Goal: Complete application form

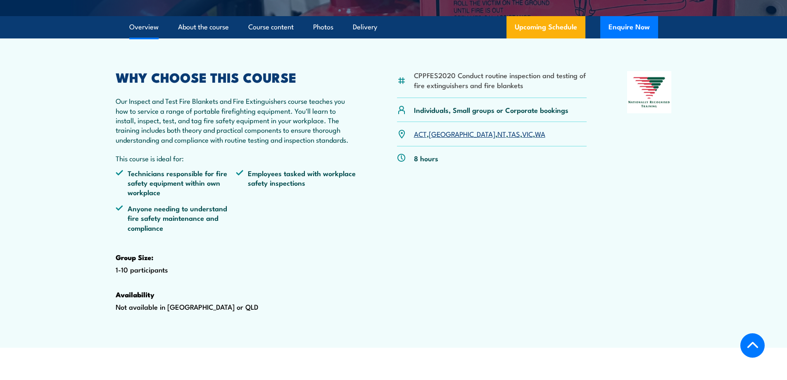
scroll to position [248, 0]
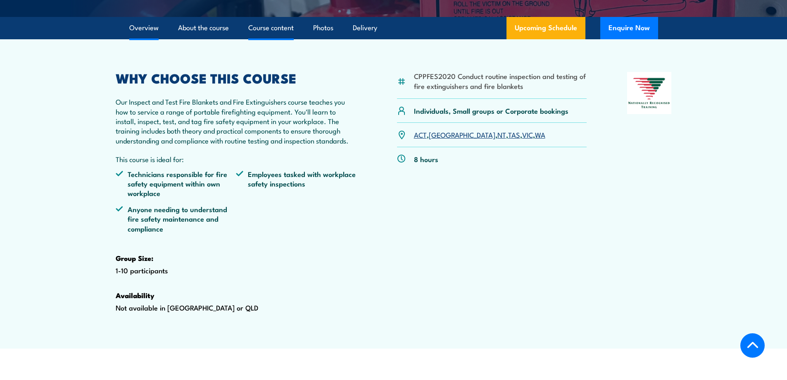
click at [277, 39] on link "Course content" at bounding box center [270, 28] width 45 height 22
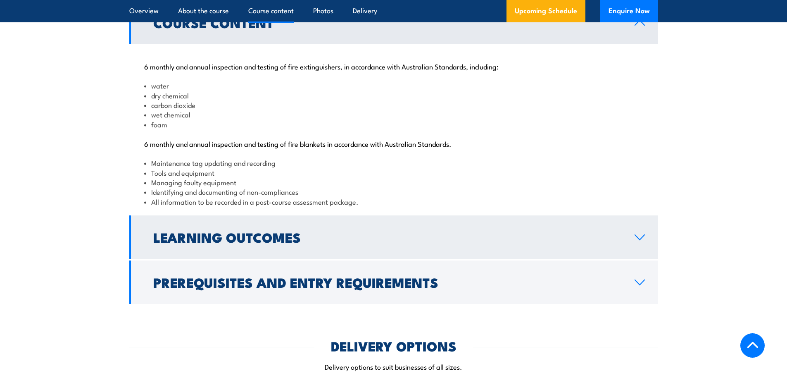
scroll to position [867, 0]
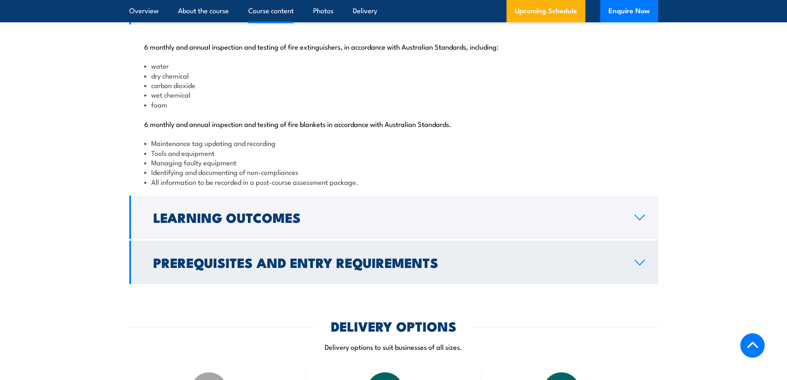
click at [342, 268] on h2 "Prerequisites and Entry Requirements" at bounding box center [387, 262] width 468 height 12
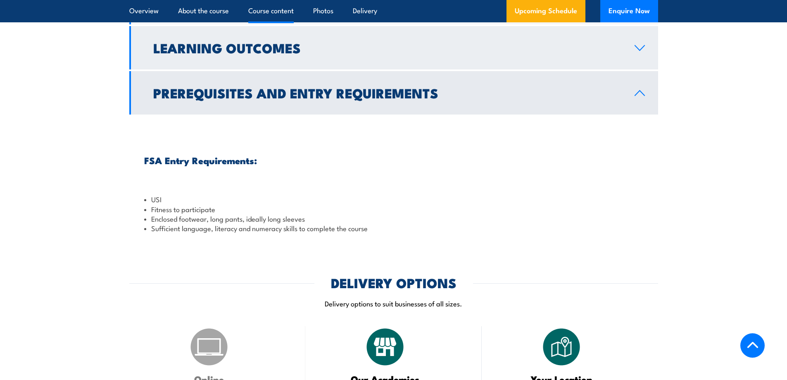
click at [238, 53] on h2 "Learning Outcomes" at bounding box center [387, 48] width 468 height 12
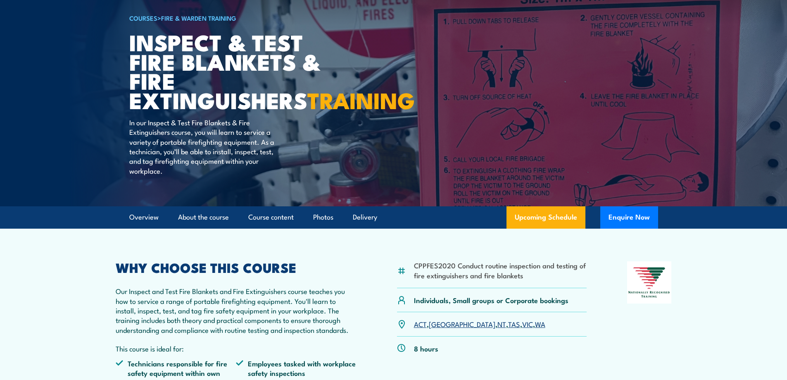
scroll to position [0, 0]
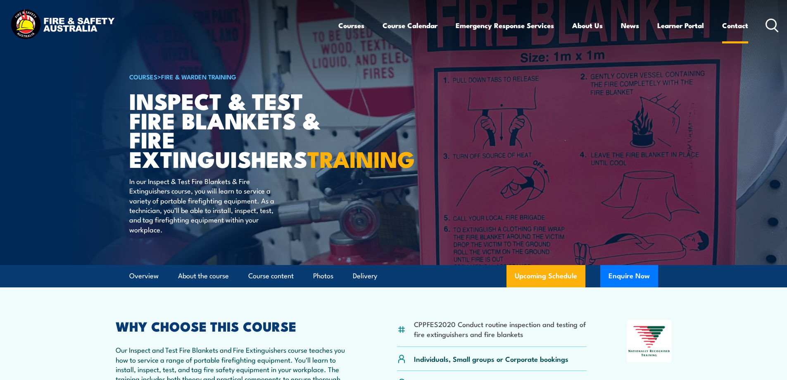
click at [738, 27] on link "Contact" at bounding box center [735, 25] width 26 height 22
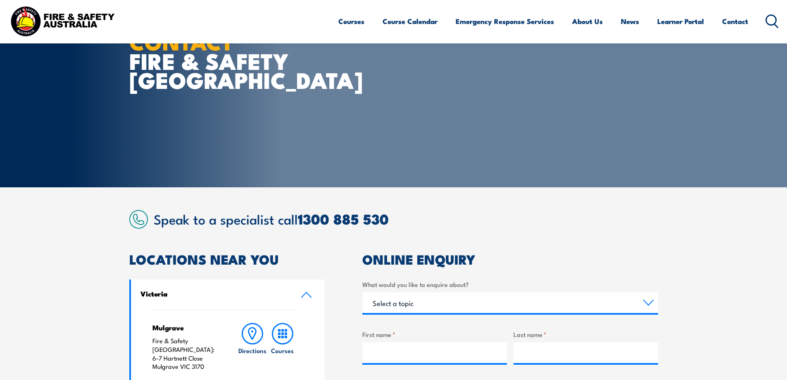
scroll to position [207, 0]
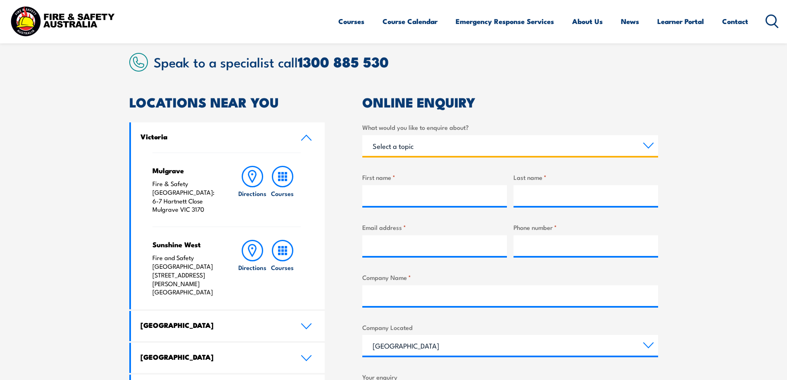
click at [414, 146] on select "Select a topic Training Emergency Response Services General Enquiry" at bounding box center [510, 145] width 296 height 21
select select "Training"
click at [362, 135] on select "Select a topic Training Emergency Response Services General Enquiry" at bounding box center [510, 145] width 296 height 21
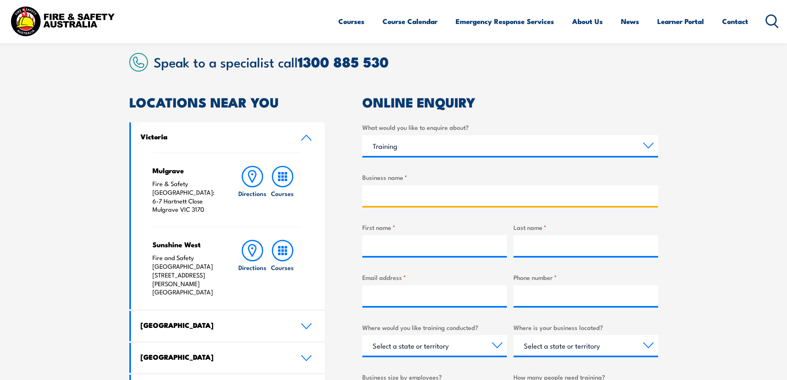
click at [417, 197] on input "Business name *" at bounding box center [510, 195] width 296 height 21
type input "NSW"
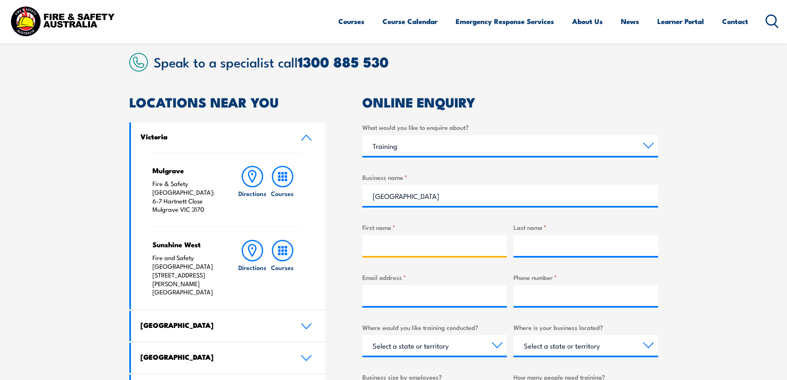
drag, startPoint x: 386, startPoint y: 243, endPoint x: 387, endPoint y: 236, distance: 7.0
click at [388, 242] on input "First name *" at bounding box center [434, 245] width 145 height 21
type input "Conrad"
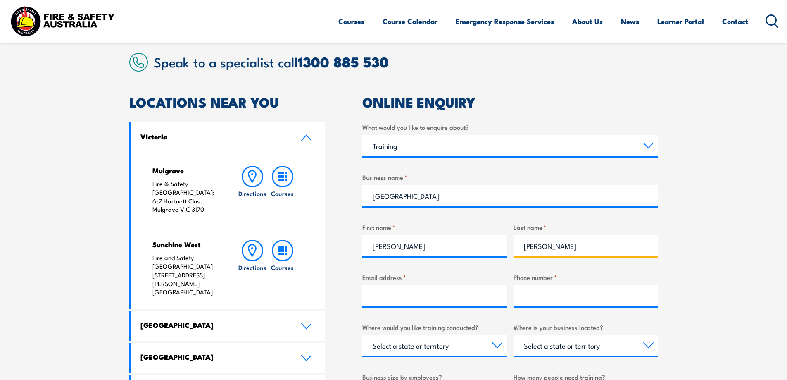
type input "Walsh"
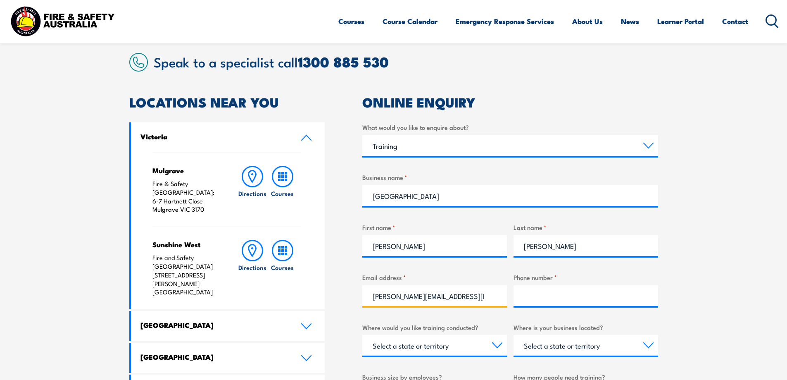
type input "conrad.walsh@health.nsw.gov.au"
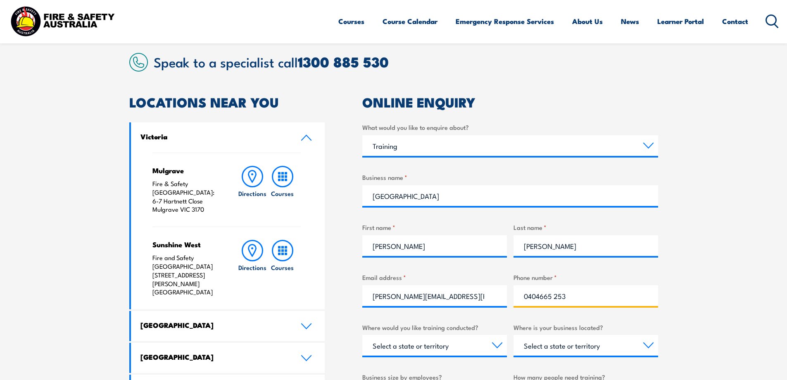
type input "0404665 253"
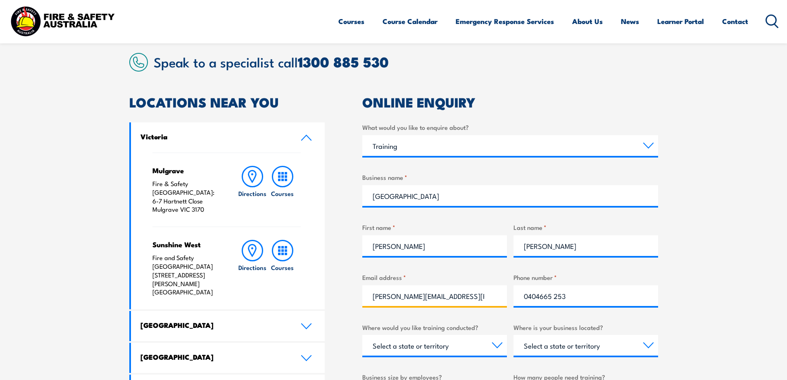
drag, startPoint x: 488, startPoint y: 295, endPoint x: 412, endPoint y: 302, distance: 76.3
click at [412, 302] on input "conrad.walsh@health.nsw.gov.au" at bounding box center [434, 295] width 145 height 21
type input "conrad_walsh@hotmail.com"
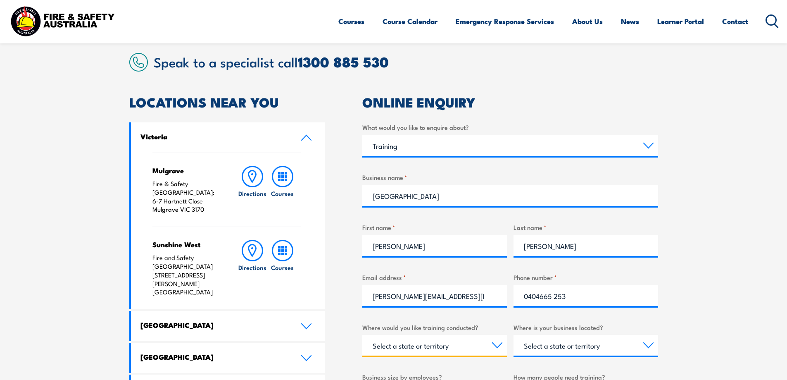
click at [498, 345] on select "Select a state or territory Nationally - multiple locations QLD NSW VIC SA ACT …" at bounding box center [434, 345] width 145 height 21
select select "NSW"
click at [362, 335] on select "Select a state or territory Nationally - multiple locations QLD NSW VIC SA ACT …" at bounding box center [434, 345] width 145 height 21
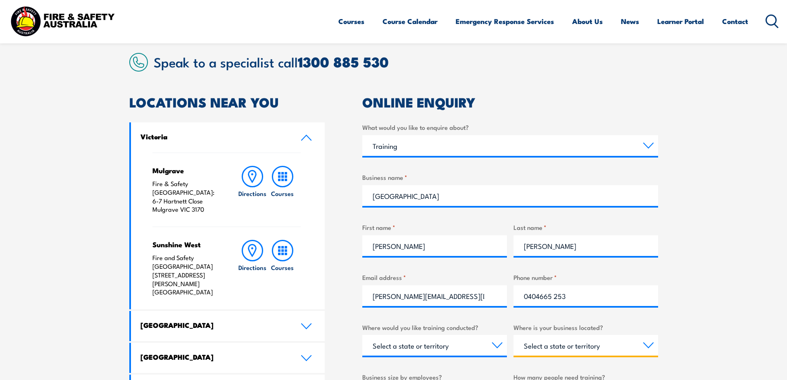
click at [596, 344] on select "Select a state or territory QLD NSW VIC SA ACT WA TAS NT" at bounding box center [586, 345] width 145 height 21
select select "NSW"
click at [514, 335] on select "Select a state or territory QLD NSW VIC SA ACT WA TAS NT" at bounding box center [586, 345] width 145 height 21
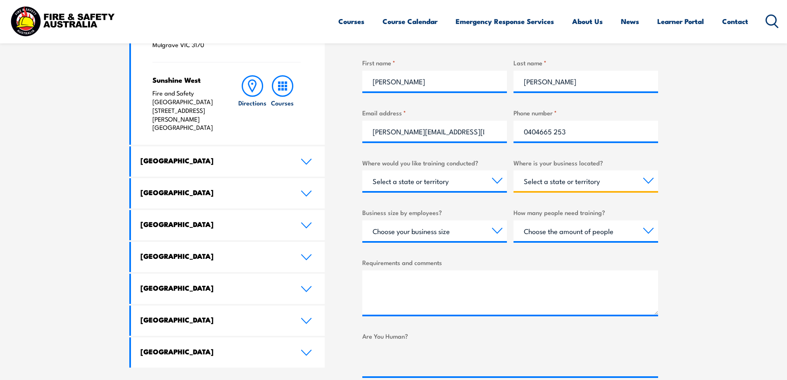
scroll to position [372, 0]
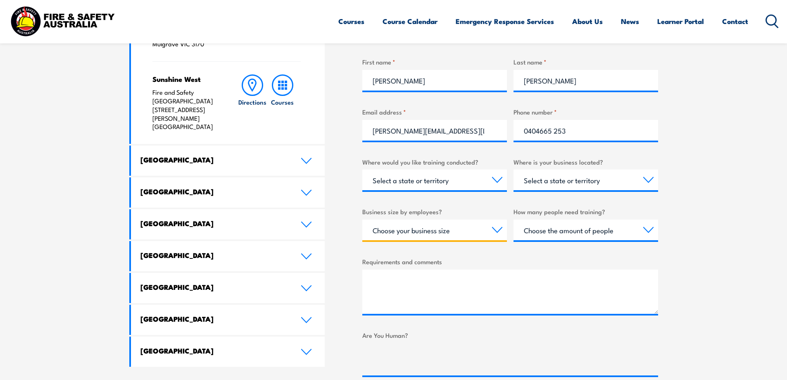
click at [494, 232] on select "Choose your business size 1 to 19 20 to 199 200+" at bounding box center [434, 229] width 145 height 21
select select "1 to 19"
click at [362, 219] on select "Choose your business size 1 to 19 20 to 199 200+" at bounding box center [434, 229] width 145 height 21
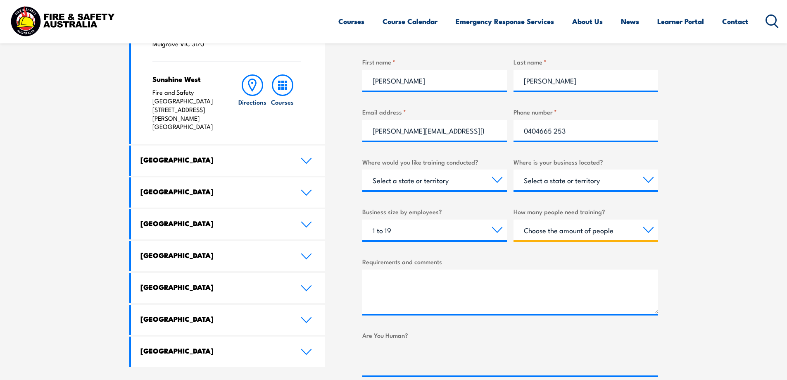
click at [578, 233] on select "Choose the amount of people 1 to 4 5 to 19 20+" at bounding box center [586, 229] width 145 height 21
select select "1 to 4"
click at [514, 219] on select "Choose the amount of people 1 to 4 5 to 19 20+" at bounding box center [586, 229] width 145 height 21
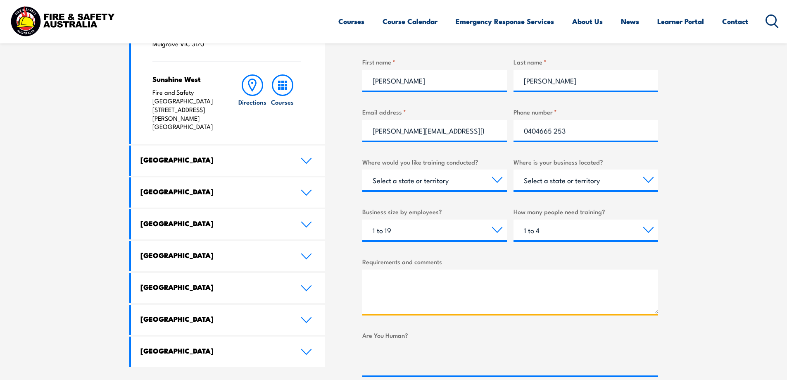
click at [470, 280] on textarea "Requirements and comments" at bounding box center [510, 291] width 296 height 44
paste textarea "26. CPPFES2010 Inspect and test fire hose reels 27. CPPFES2011 Install portable…"
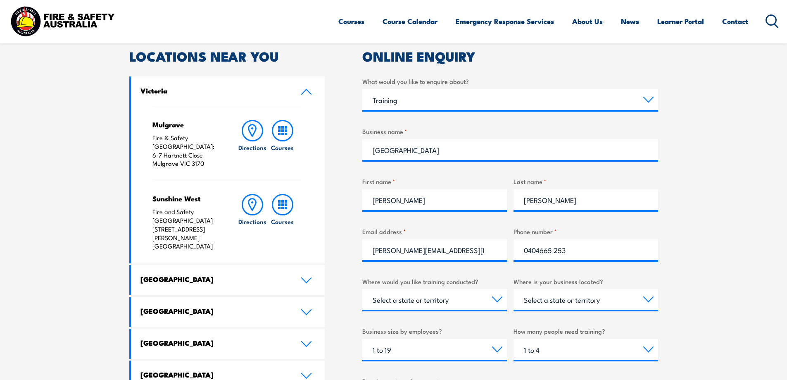
scroll to position [413, 0]
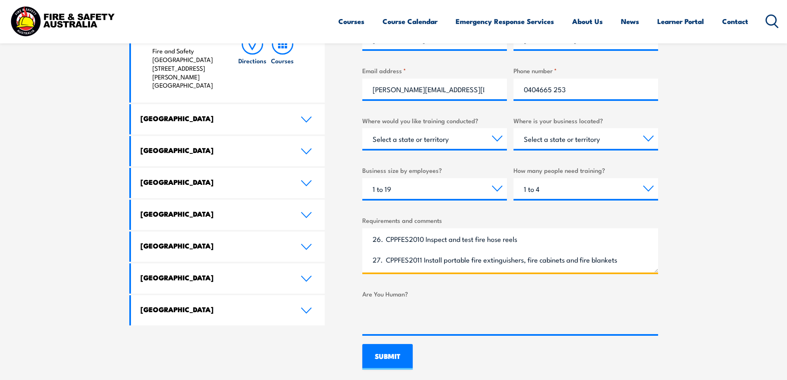
click at [386, 237] on textarea "26. CPPFES2010 Inspect and test fire hose reels 27. CPPFES2011 Install portable…" at bounding box center [510, 250] width 296 height 44
click at [386, 259] on textarea "CPPFES2010 Inspect and test fire hose reels 27. CPPFES2011 Install portable fir…" at bounding box center [510, 250] width 296 height 44
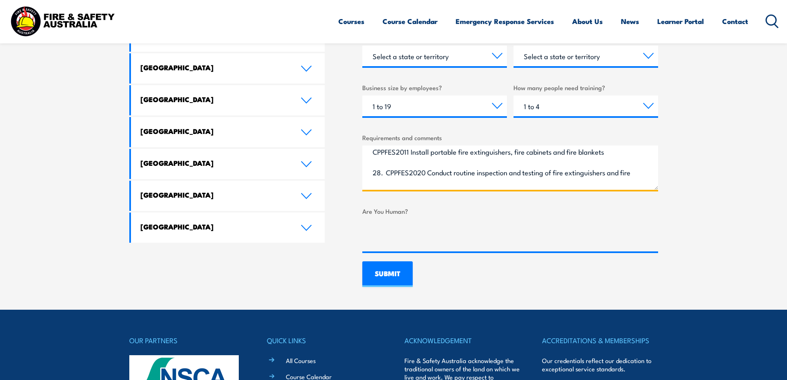
scroll to position [33, 0]
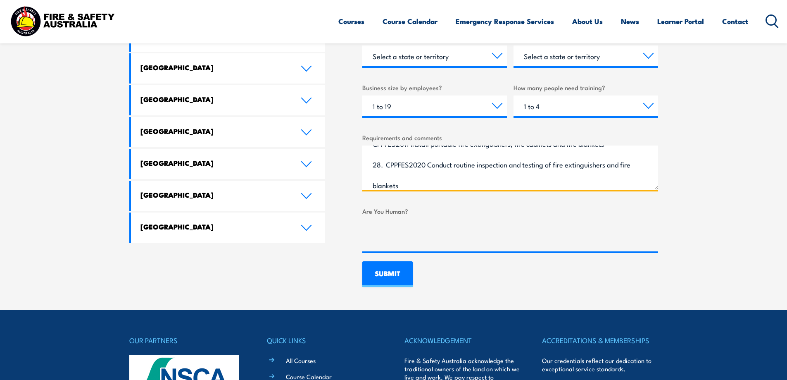
click at [388, 164] on textarea "CPPFES2010 Inspect and test fire hose reels CPPFES2011 Install portable fire ex…" at bounding box center [510, 167] width 296 height 44
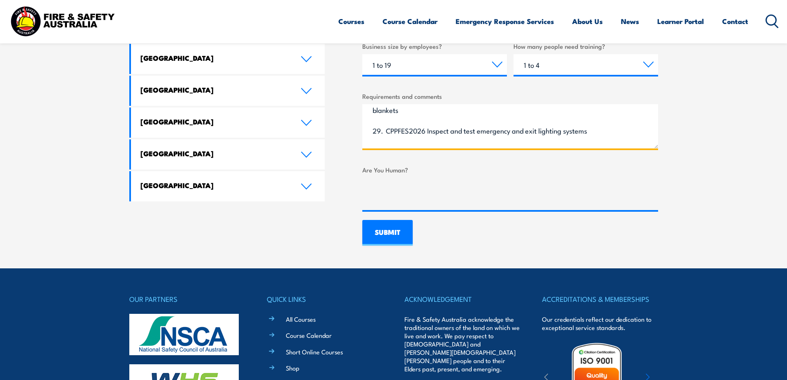
scroll to position [83, 0]
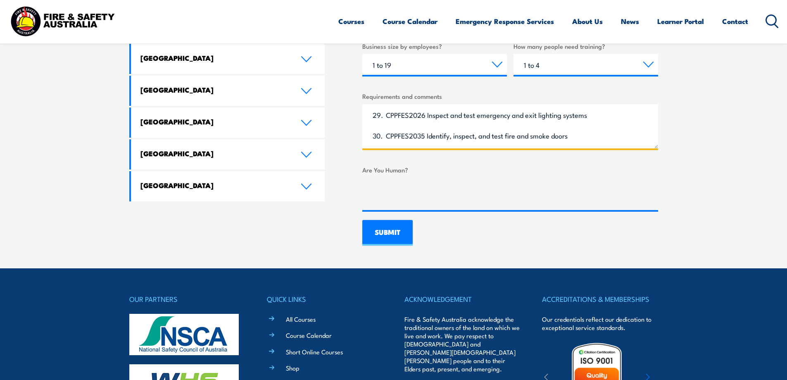
click at [388, 117] on textarea "CPPFES2010 Inspect and test fire hose reels CPPFES2011 Install portable fire ex…" at bounding box center [510, 126] width 296 height 44
click at [387, 136] on textarea "CPPFES2010 Inspect and test fire hose reels CPPFES2011 Install portable fire ex…" at bounding box center [510, 126] width 296 height 44
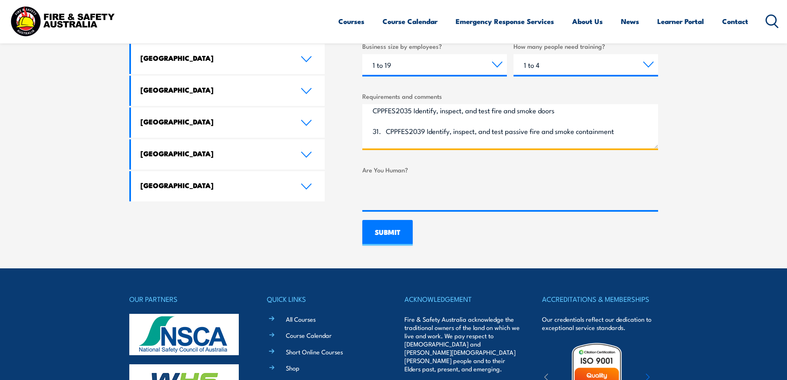
scroll to position [116, 0]
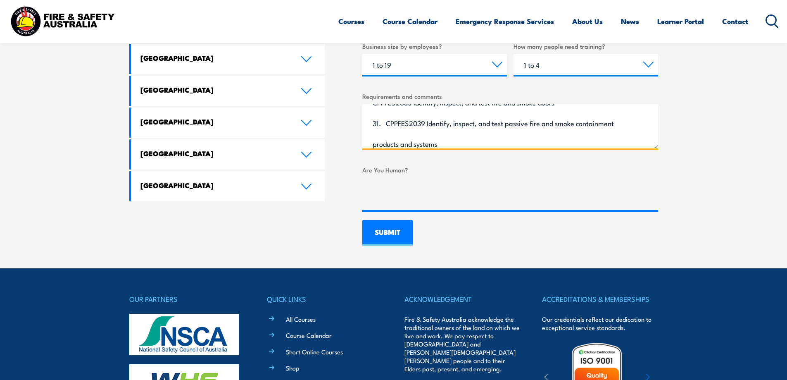
click at [386, 124] on textarea "CPPFES2010 Inspect and test fire hose reels CPPFES2011 Install portable fire ex…" at bounding box center [510, 126] width 296 height 44
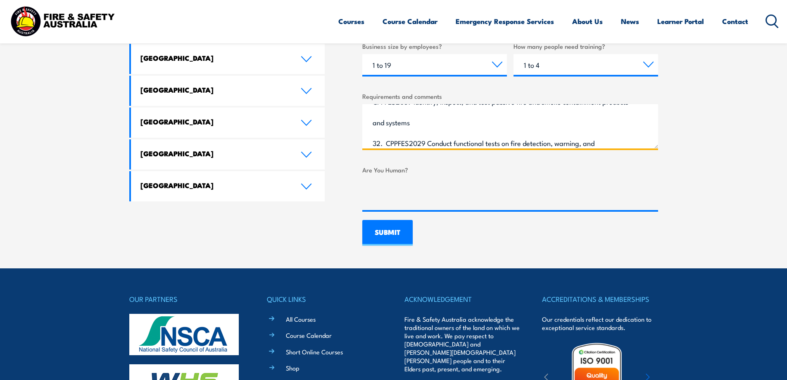
scroll to position [157, 0]
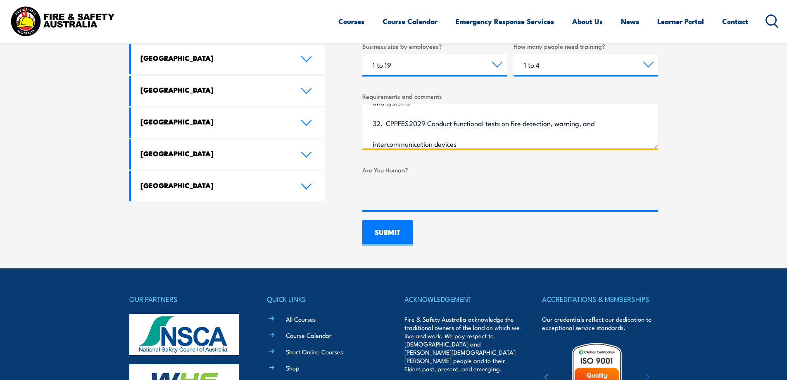
click at [388, 122] on textarea "CPPFES2010 Inspect and test fire hose reels CPPFES2011 Install portable fire ex…" at bounding box center [510, 126] width 296 height 44
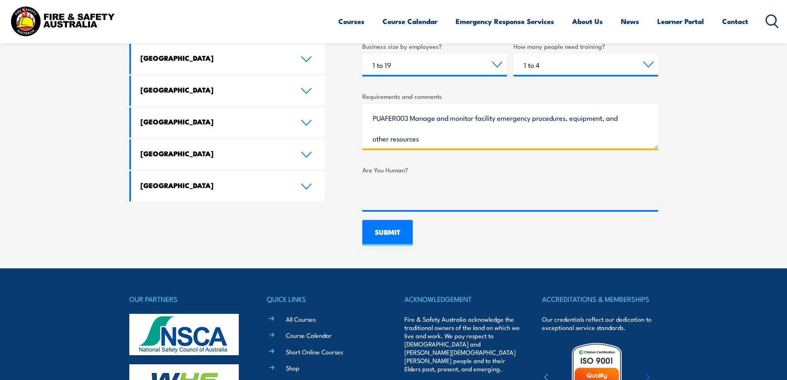
scroll to position [208, 0]
click at [440, 134] on textarea "CPPFES2010 Inspect and test fire hose reels CPPFES2011 Install portable fire ex…" at bounding box center [510, 126] width 296 height 44
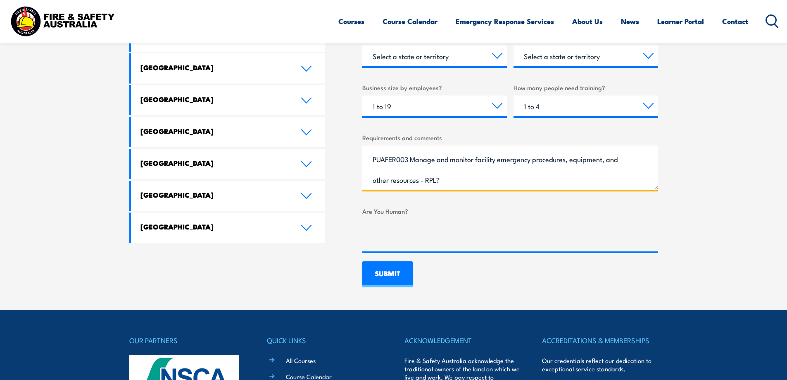
scroll to position [224, 0]
click at [504, 178] on textarea "CPPFES2010 Inspect and test fire hose reels CPPFES2011 Install portable fire ex…" at bounding box center [510, 167] width 296 height 44
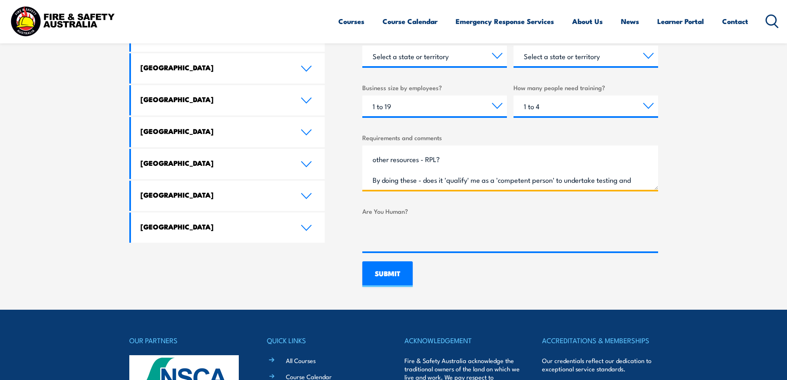
scroll to position [240, 0]
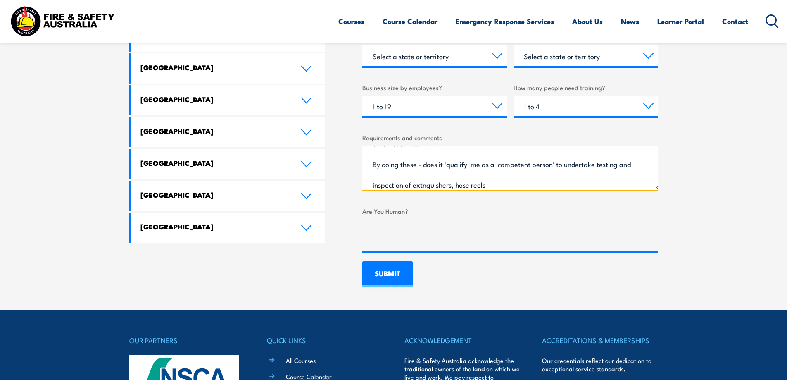
drag, startPoint x: 437, startPoint y: 185, endPoint x: 456, endPoint y: 203, distance: 26.6
click at [437, 185] on textarea "CPPFES2010 Inspect and test fire hose reels CPPFES2011 Install portable fire ex…" at bounding box center [510, 167] width 296 height 44
click at [509, 186] on textarea "CPPFES2010 Inspect and test fire hose reels CPPFES2011 Install portable fire ex…" at bounding box center [510, 167] width 296 height 44
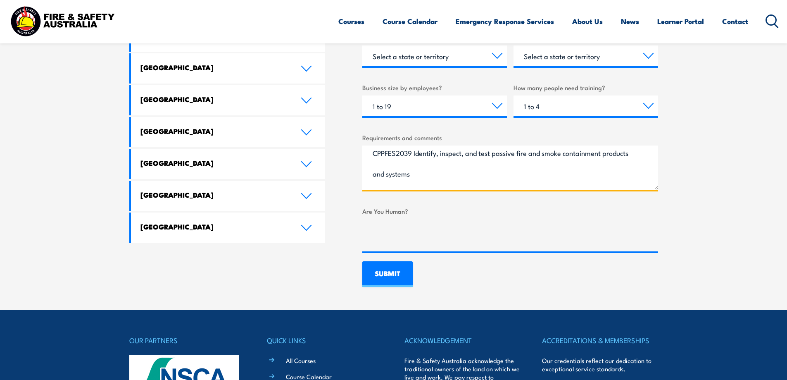
scroll to position [142, 0]
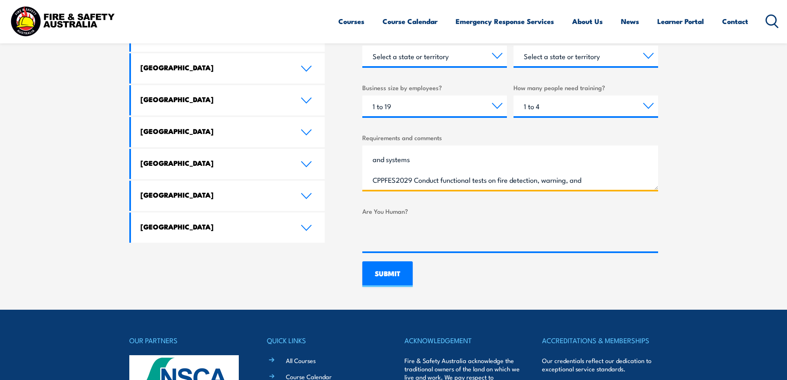
click at [471, 164] on textarea "CPPFES2010 Inspect and test fire hose reels CPPFES2011 Install portable fire ex…" at bounding box center [510, 167] width 296 height 44
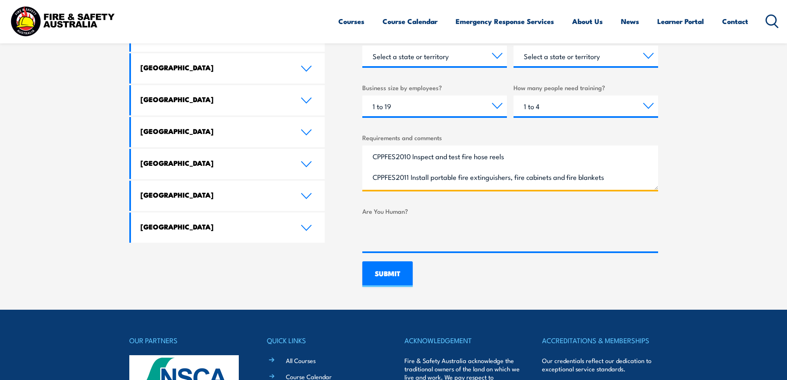
scroll to position [17, 0]
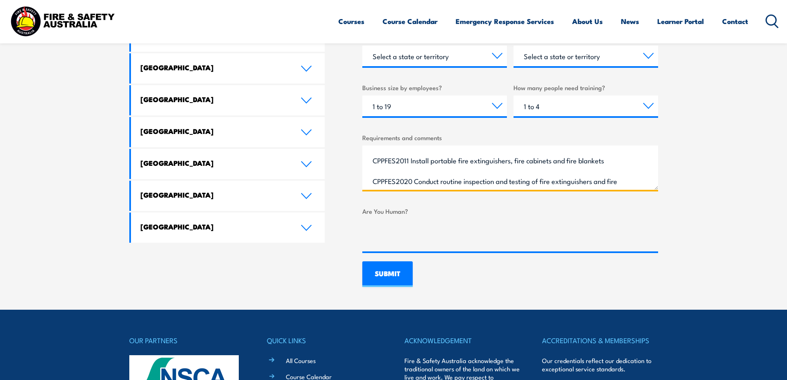
click at [637, 162] on textarea "CPPFES2010 Inspect and test fire hose reels CPPFES2011 Install portable fire ex…" at bounding box center [510, 167] width 296 height 44
click at [622, 179] on textarea "CPPFES2010 Inspect and test fire hose reels CPPFES2011 Install portable fire ex…" at bounding box center [510, 167] width 296 height 44
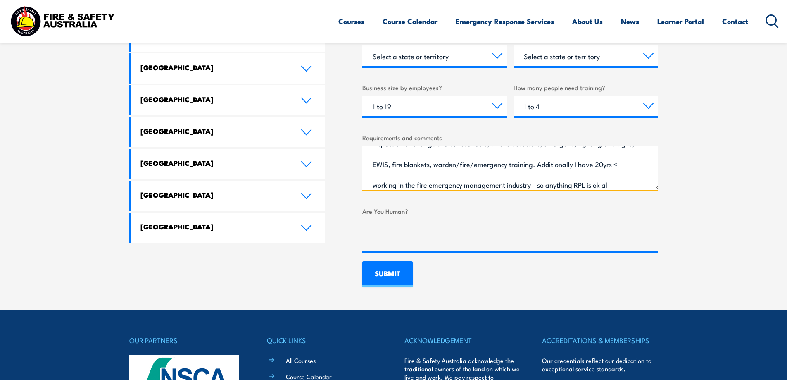
scroll to position [281, 0]
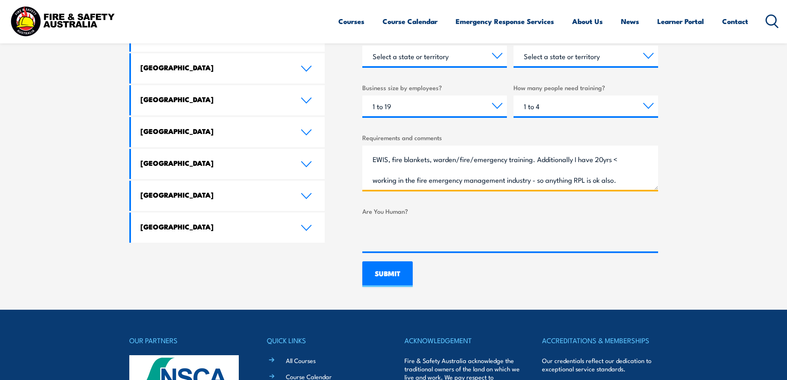
type textarea "CPPFES2010 Inspect and test fire hose reels CPPFES2011 Install portable fire ex…"
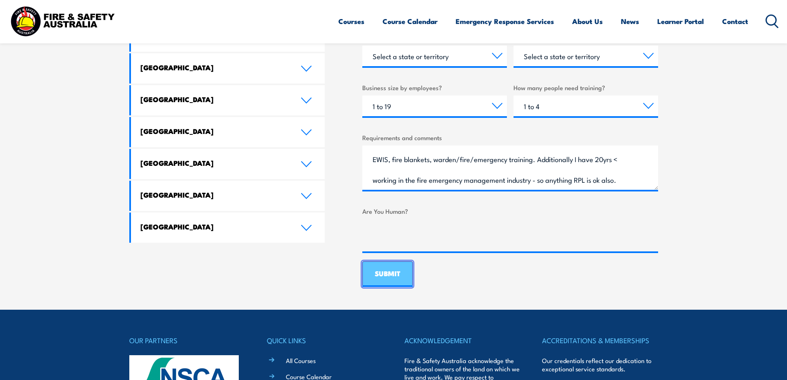
click at [390, 277] on input "SUBMIT" at bounding box center [387, 274] width 50 height 26
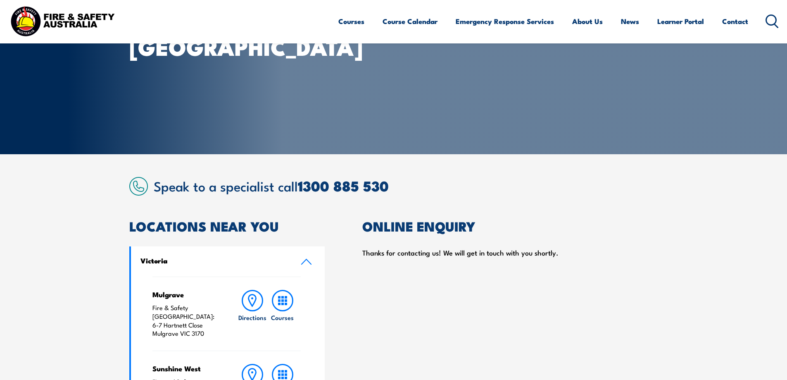
scroll to position [0, 0]
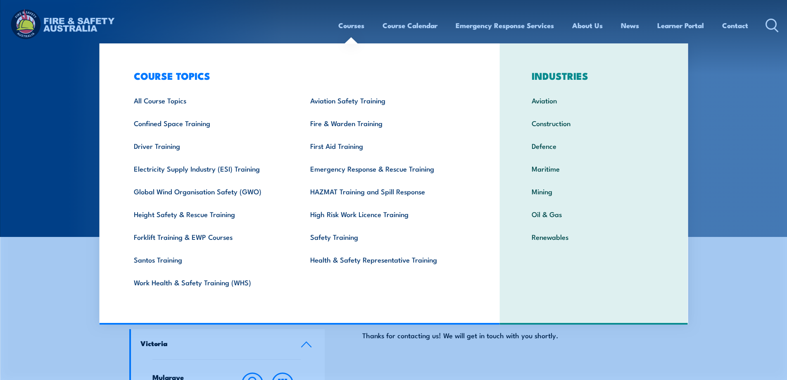
click at [351, 26] on link "Courses" at bounding box center [351, 25] width 26 height 22
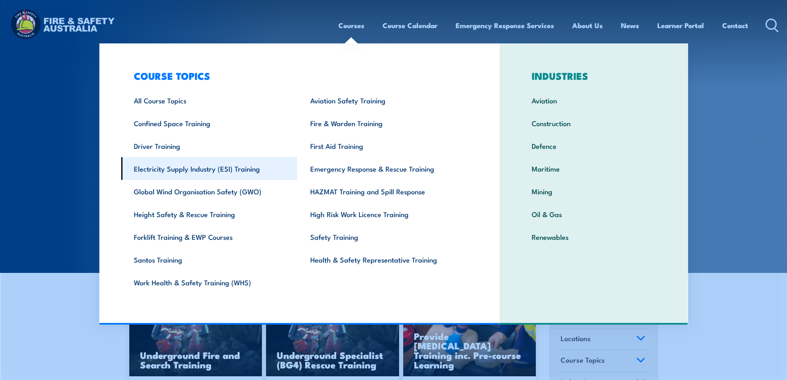
click at [183, 175] on link "Electricity Supply Industry (ESI) Training" at bounding box center [209, 168] width 176 height 23
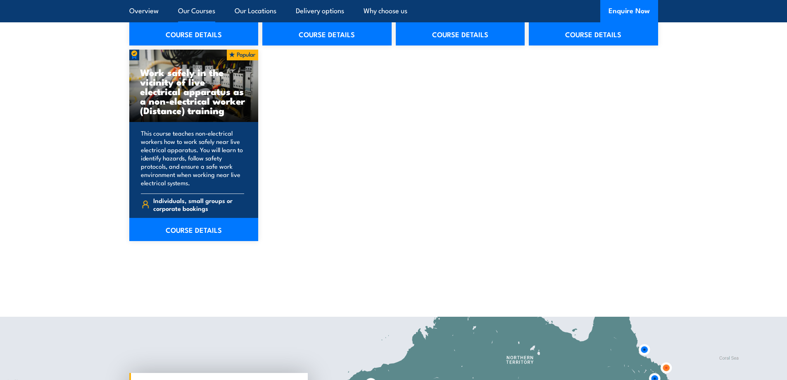
scroll to position [1281, 0]
